Goal: Task Accomplishment & Management: Manage account settings

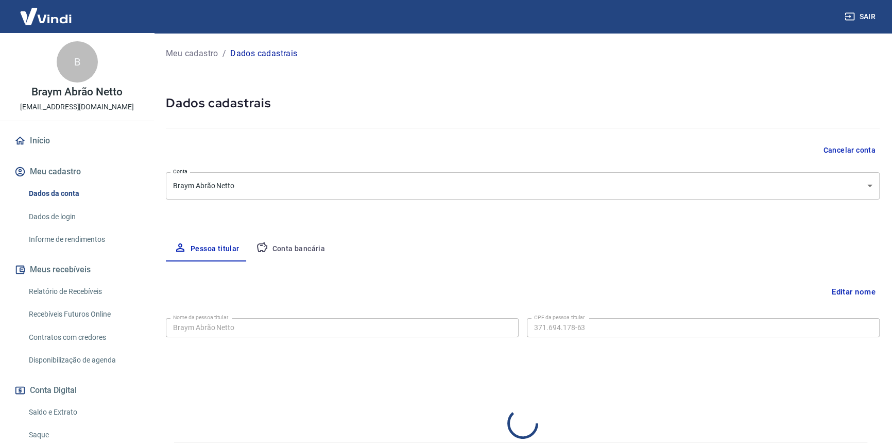
select select "SP"
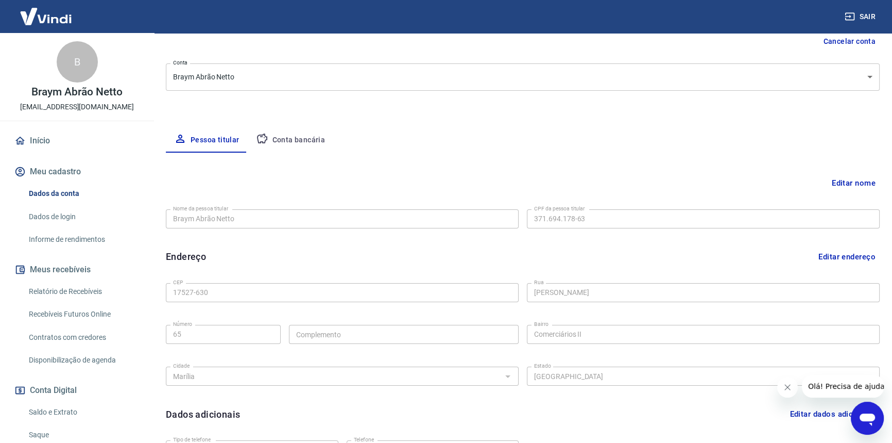
scroll to position [76, 0]
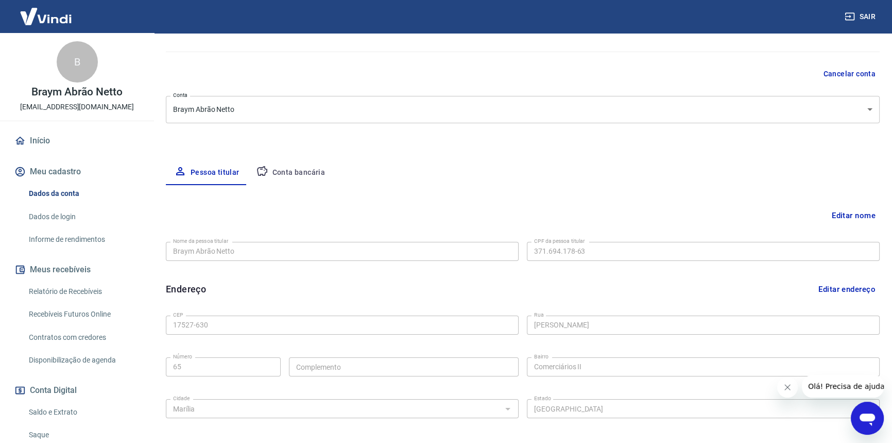
click at [280, 169] on button "Conta bancária" at bounding box center [291, 172] width 86 height 25
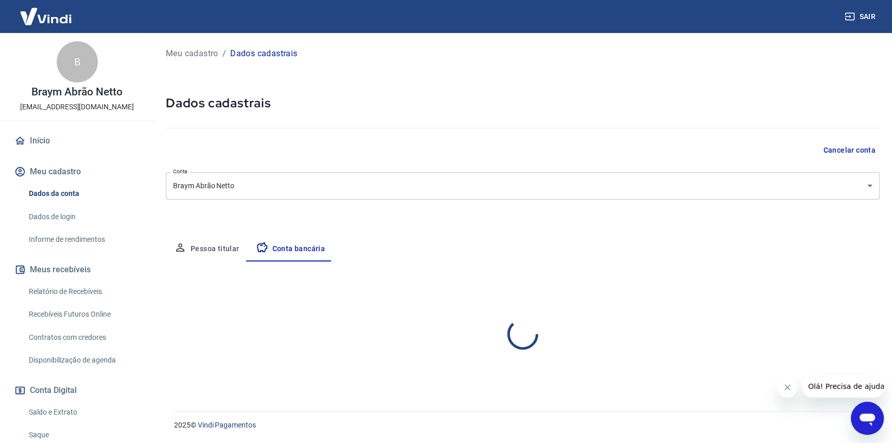
scroll to position [0, 0]
select select "1"
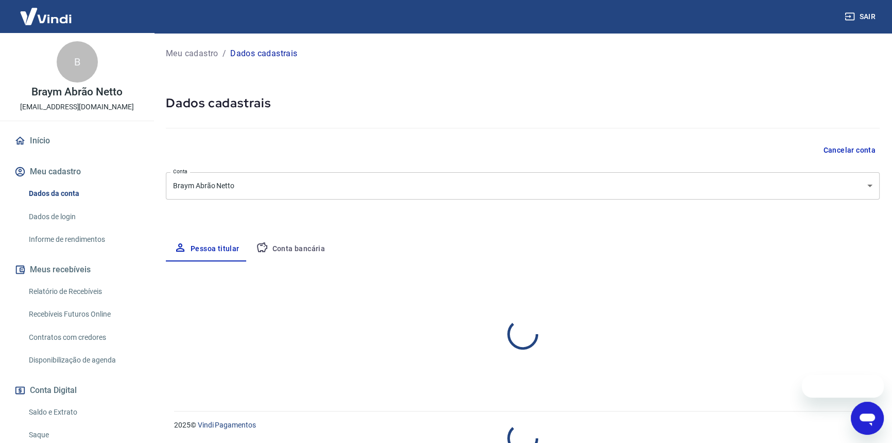
select select "SP"
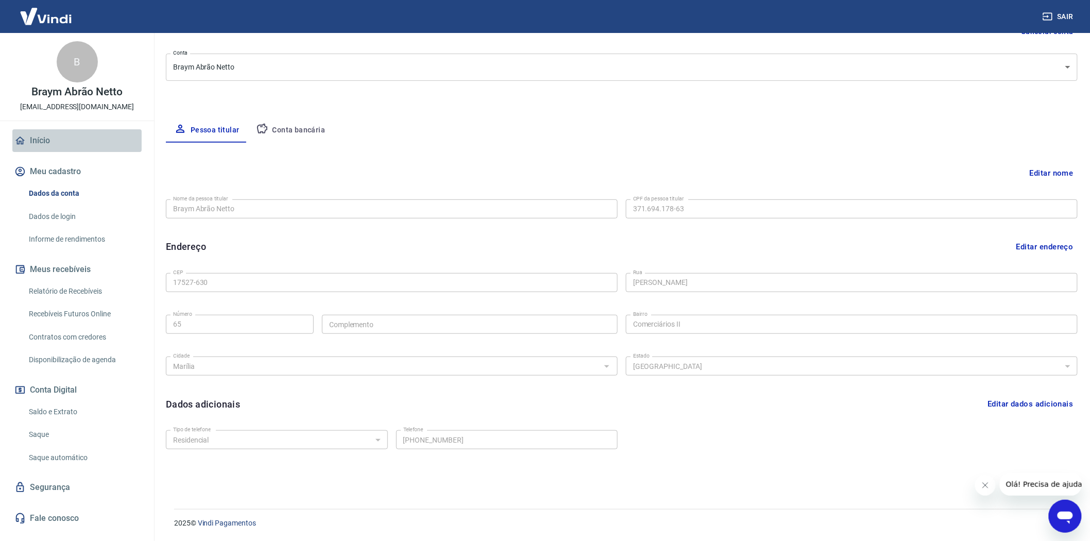
click at [42, 145] on link "Início" at bounding box center [76, 140] width 129 height 23
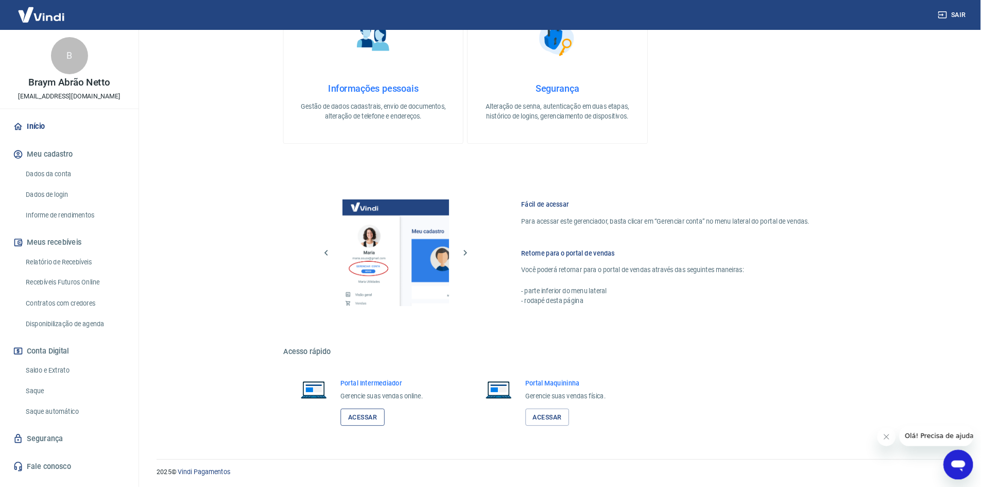
scroll to position [262, 0]
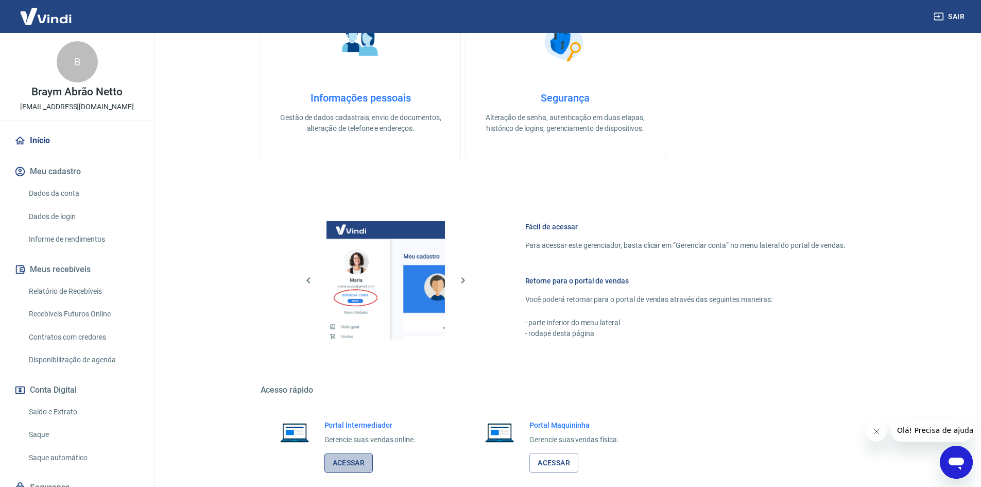
click at [345, 442] on link "Acessar" at bounding box center [349, 462] width 49 height 19
